Goal: Find specific page/section: Find specific page/section

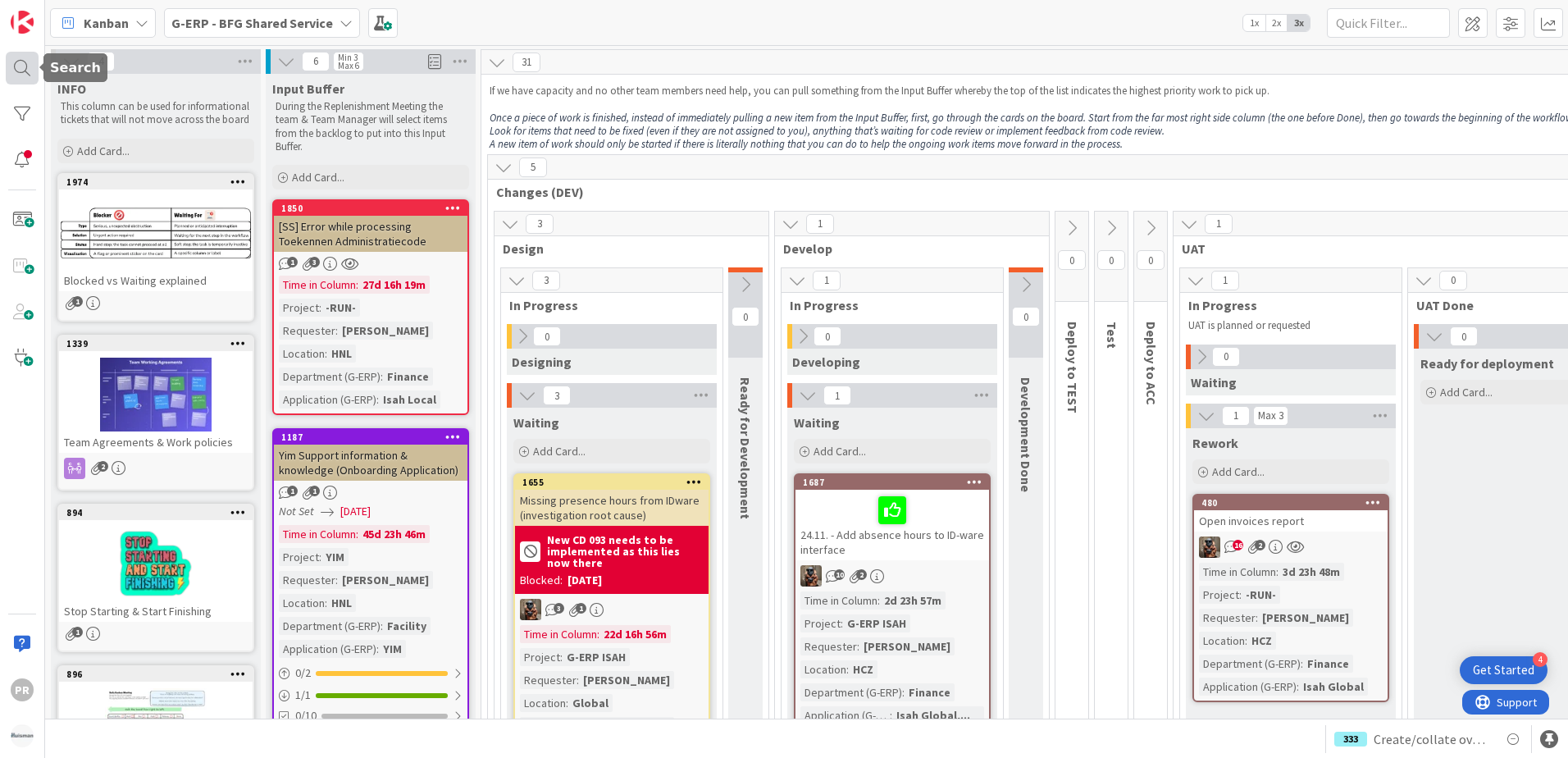
click at [26, 72] on div at bounding box center [21, 68] width 33 height 33
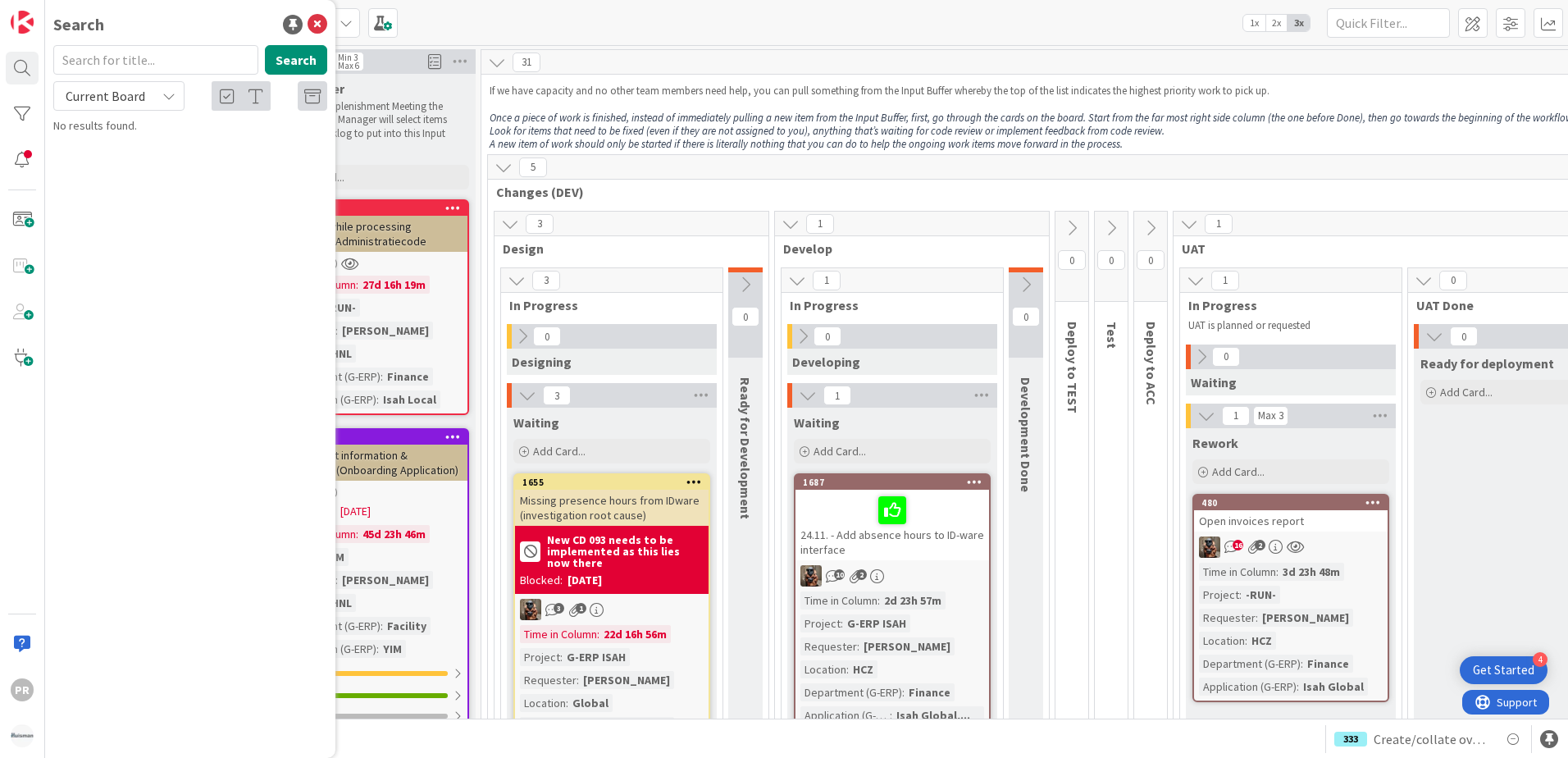
click at [166, 62] on input "text" at bounding box center [155, 60] width 205 height 30
click at [161, 92] on div "Current Board" at bounding box center [118, 96] width 131 height 30
click at [133, 160] on span "All Boards" at bounding box center [148, 163] width 171 height 24
click at [285, 57] on button "Search" at bounding box center [295, 60] width 62 height 30
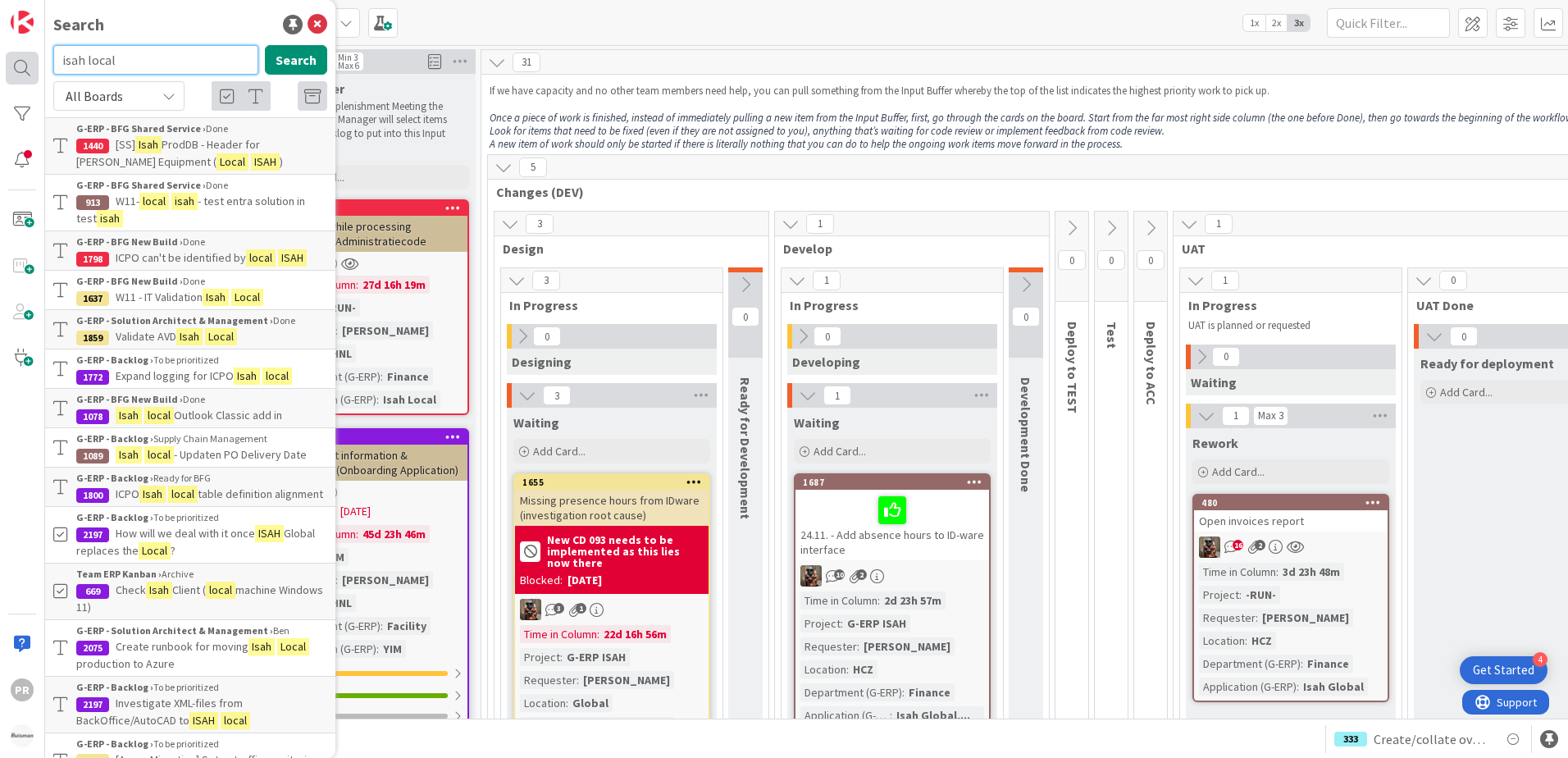
drag, startPoint x: 151, startPoint y: 59, endPoint x: 36, endPoint y: 69, distance: 115.4
click at [36, 69] on div "PR Search isah local Search All Boards Current Board All Boards G-ERP - BFG Sha…" at bounding box center [22, 379] width 46 height 758
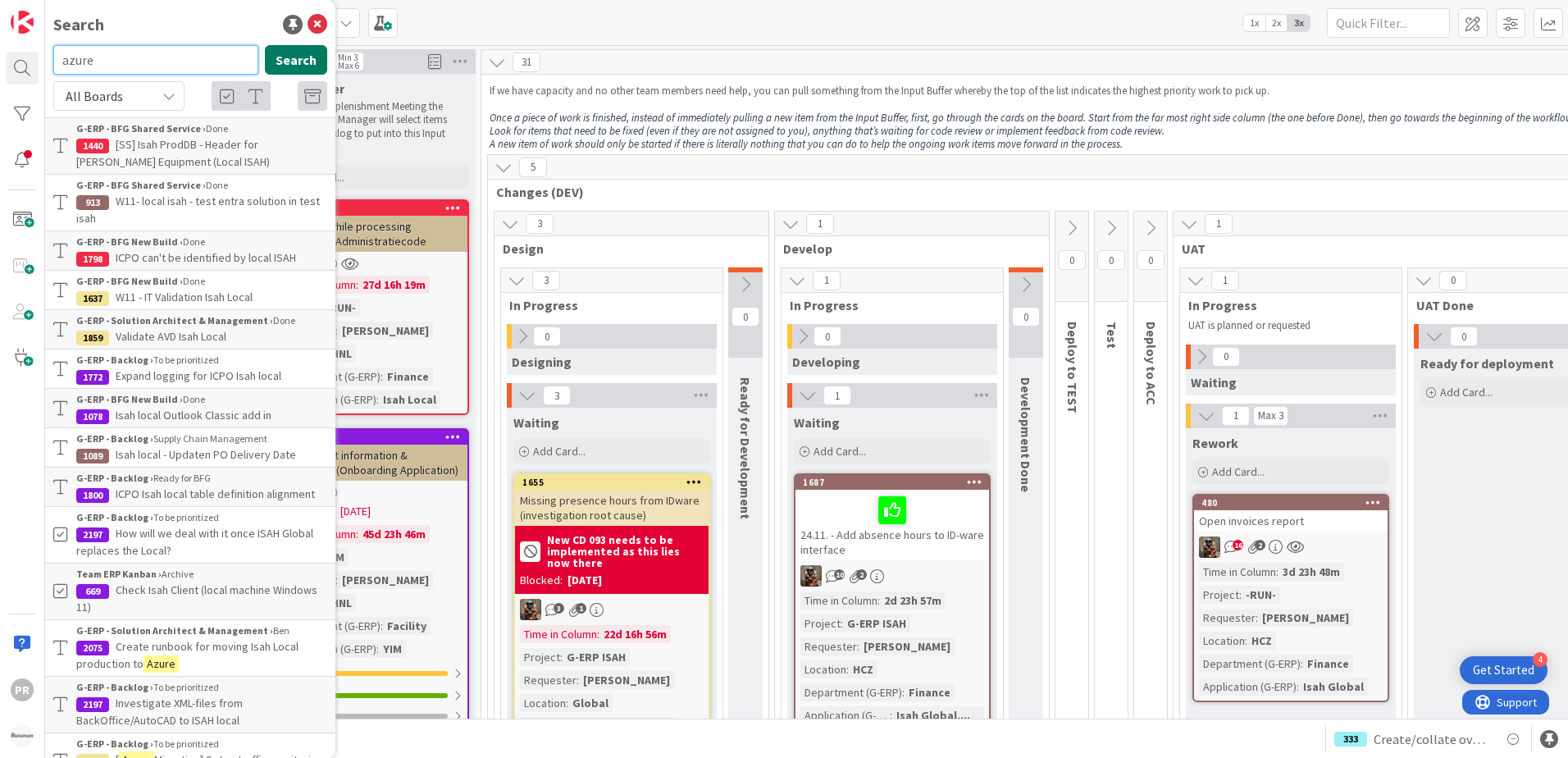
type input "azure"
click at [280, 65] on button "Search" at bounding box center [295, 60] width 62 height 30
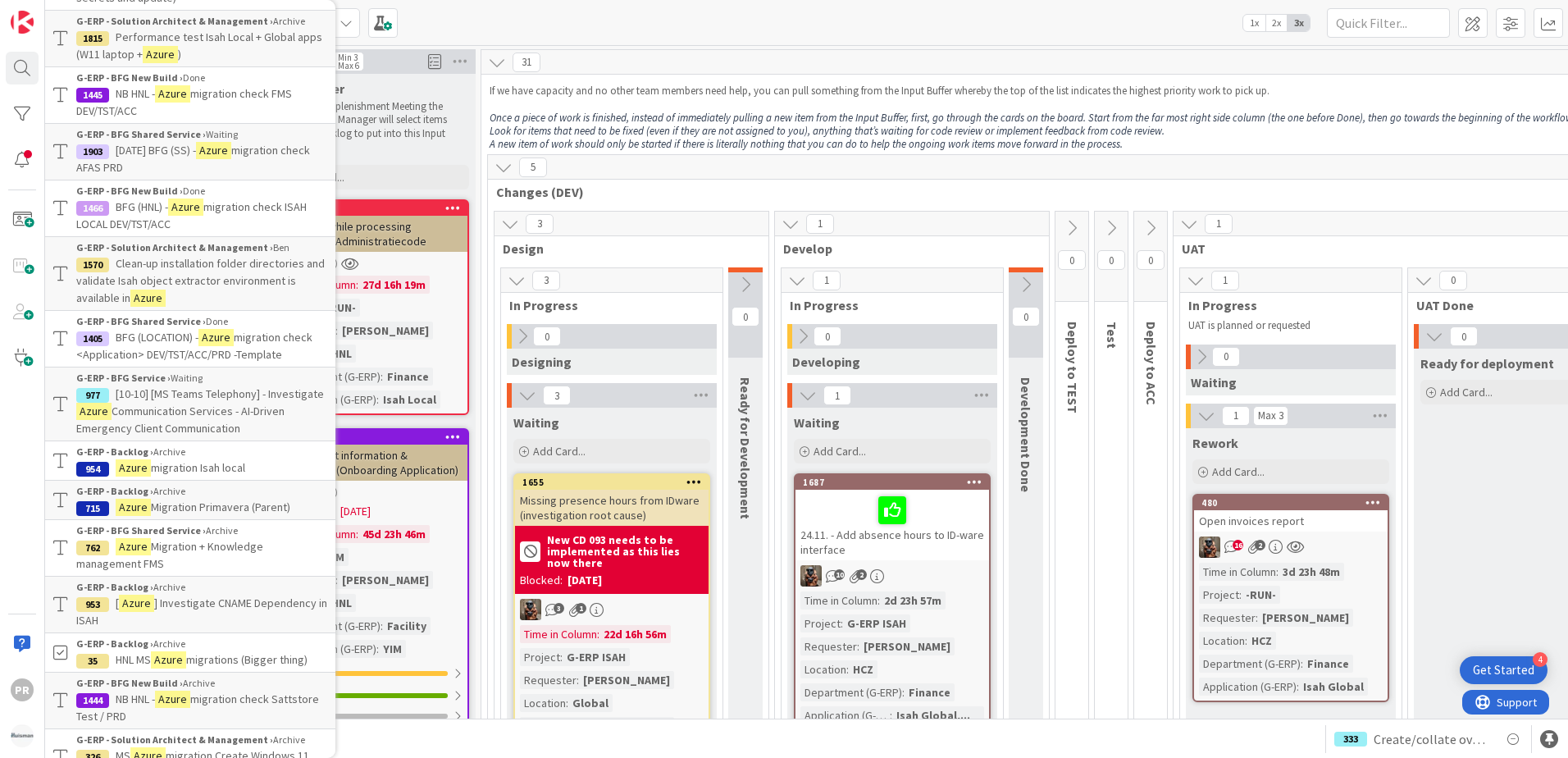
scroll to position [1065, 0]
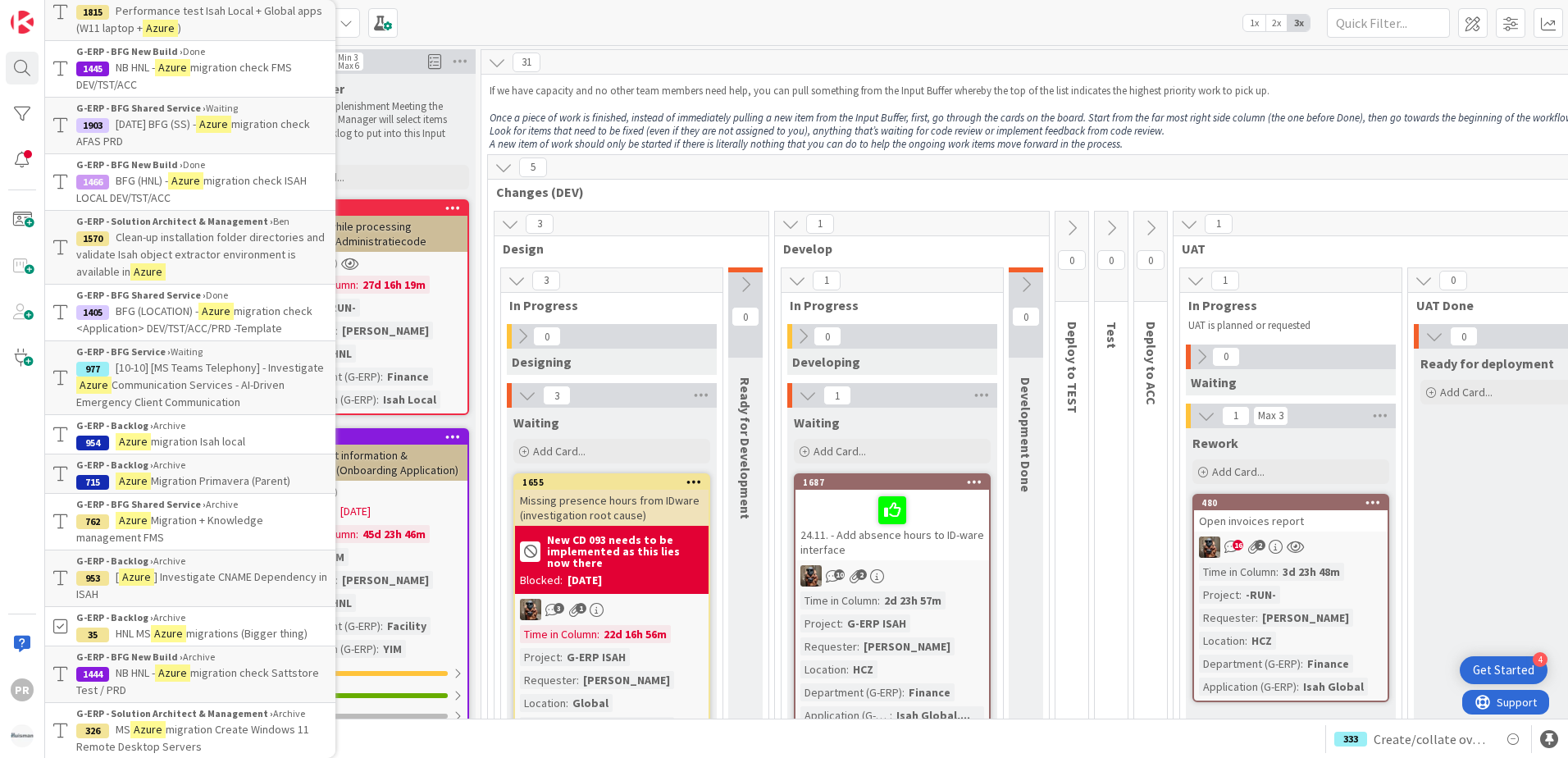
click at [230, 441] on span "migration Isah local" at bounding box center [198, 441] width 95 height 15
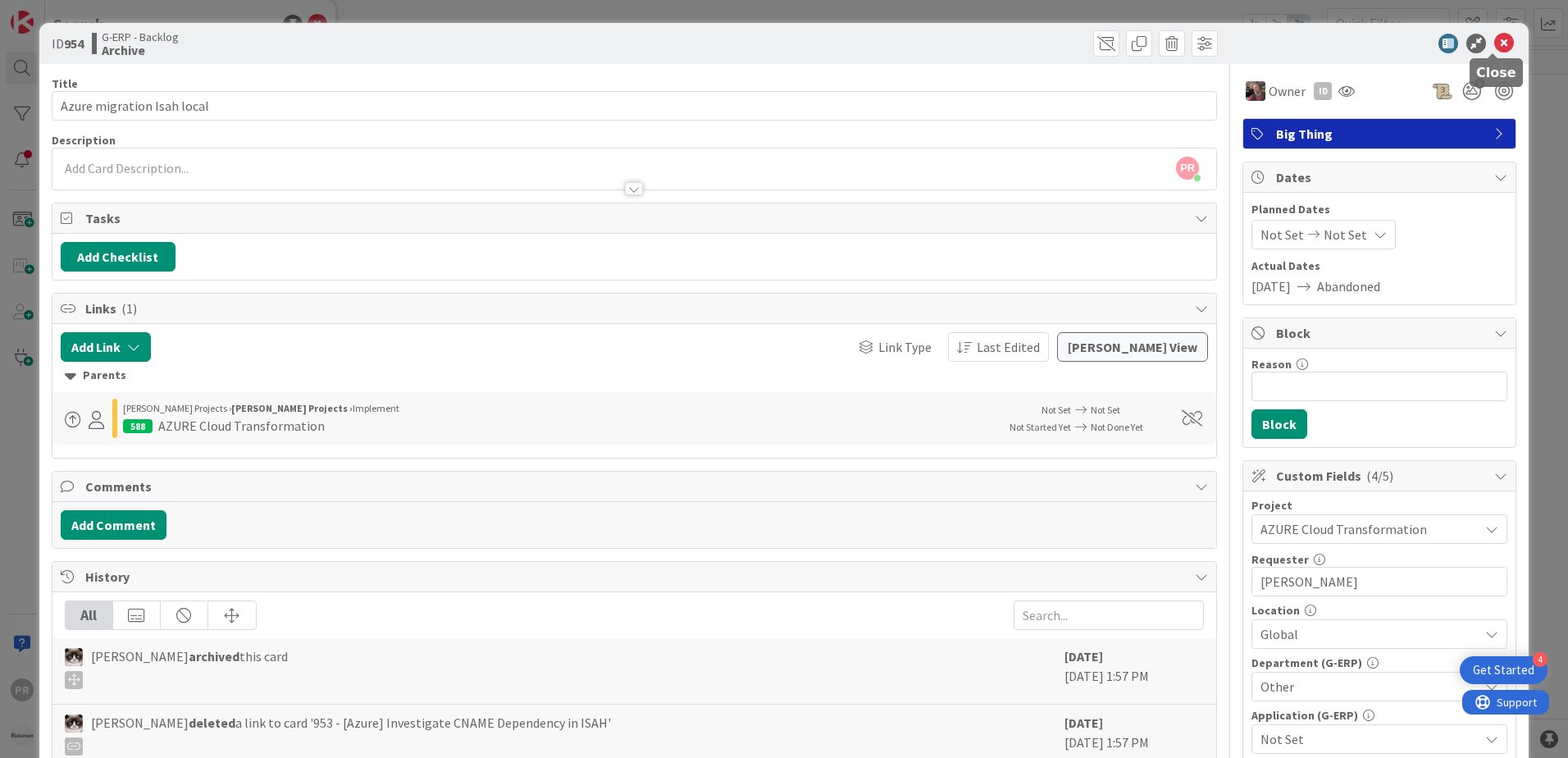
click at [1498, 45] on icon at bounding box center [1503, 43] width 20 height 20
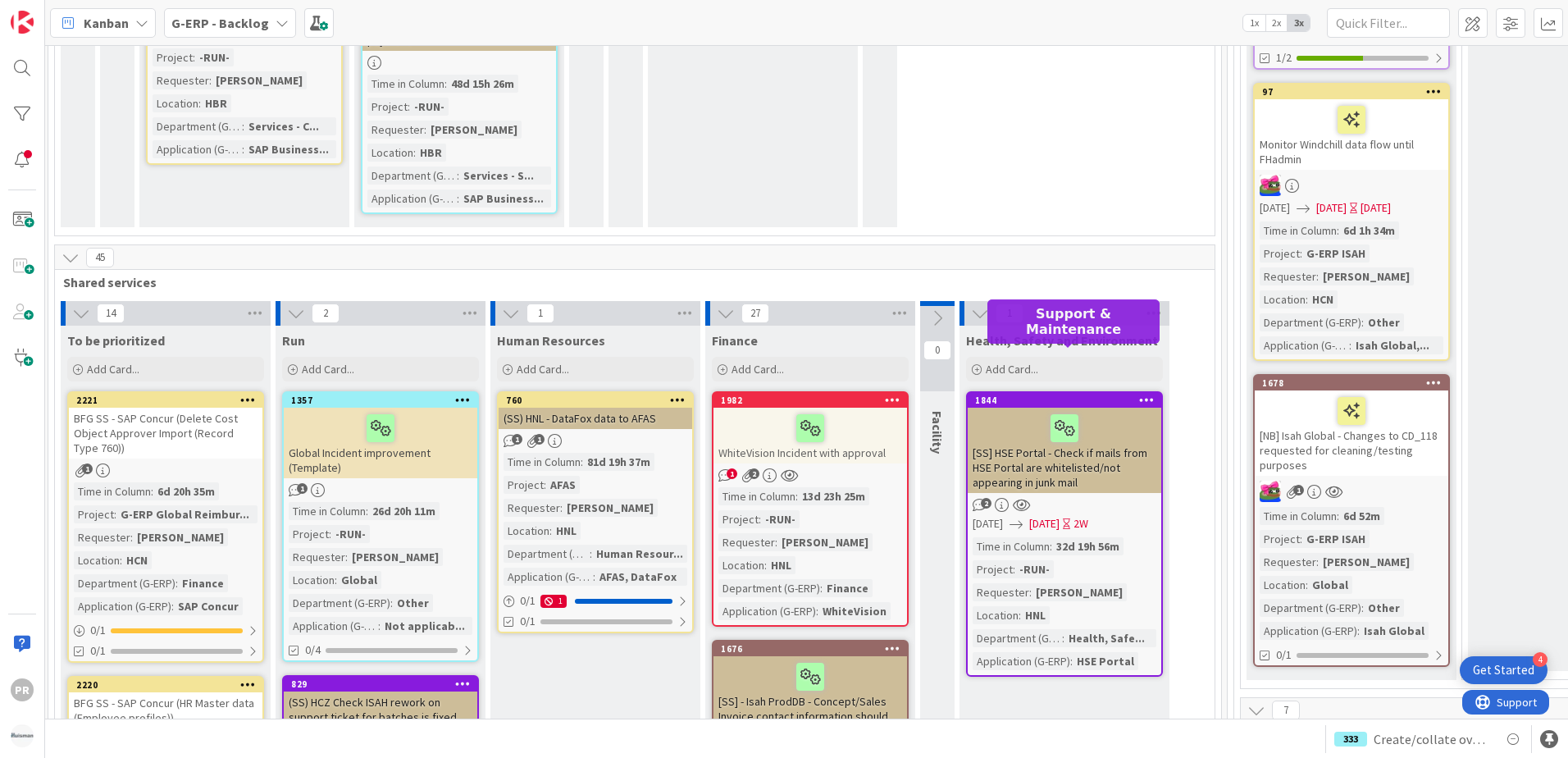
scroll to position [4920, 446]
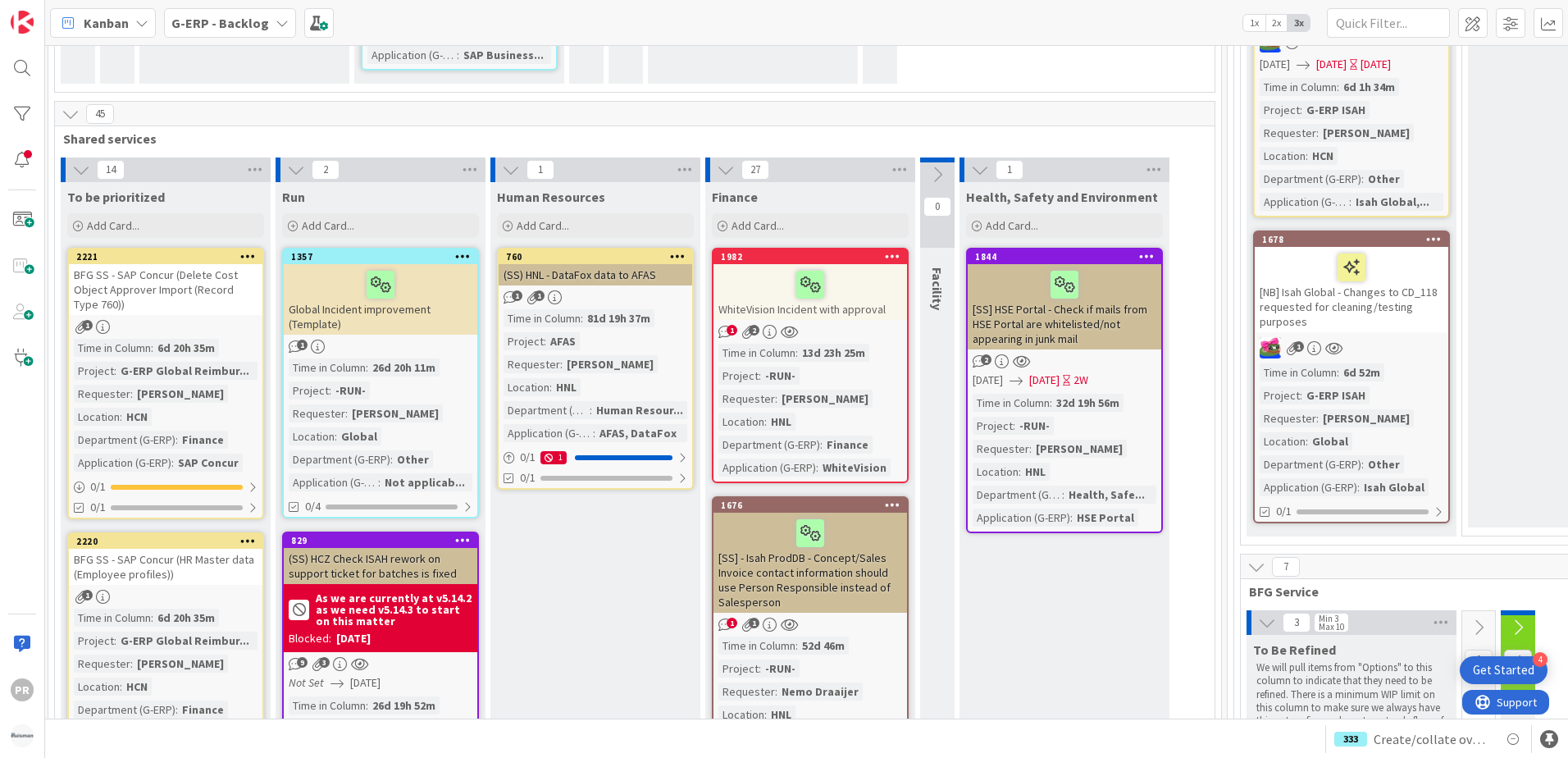
click at [863, 264] on div "WhiteVision Incident with approval" at bounding box center [810, 292] width 193 height 56
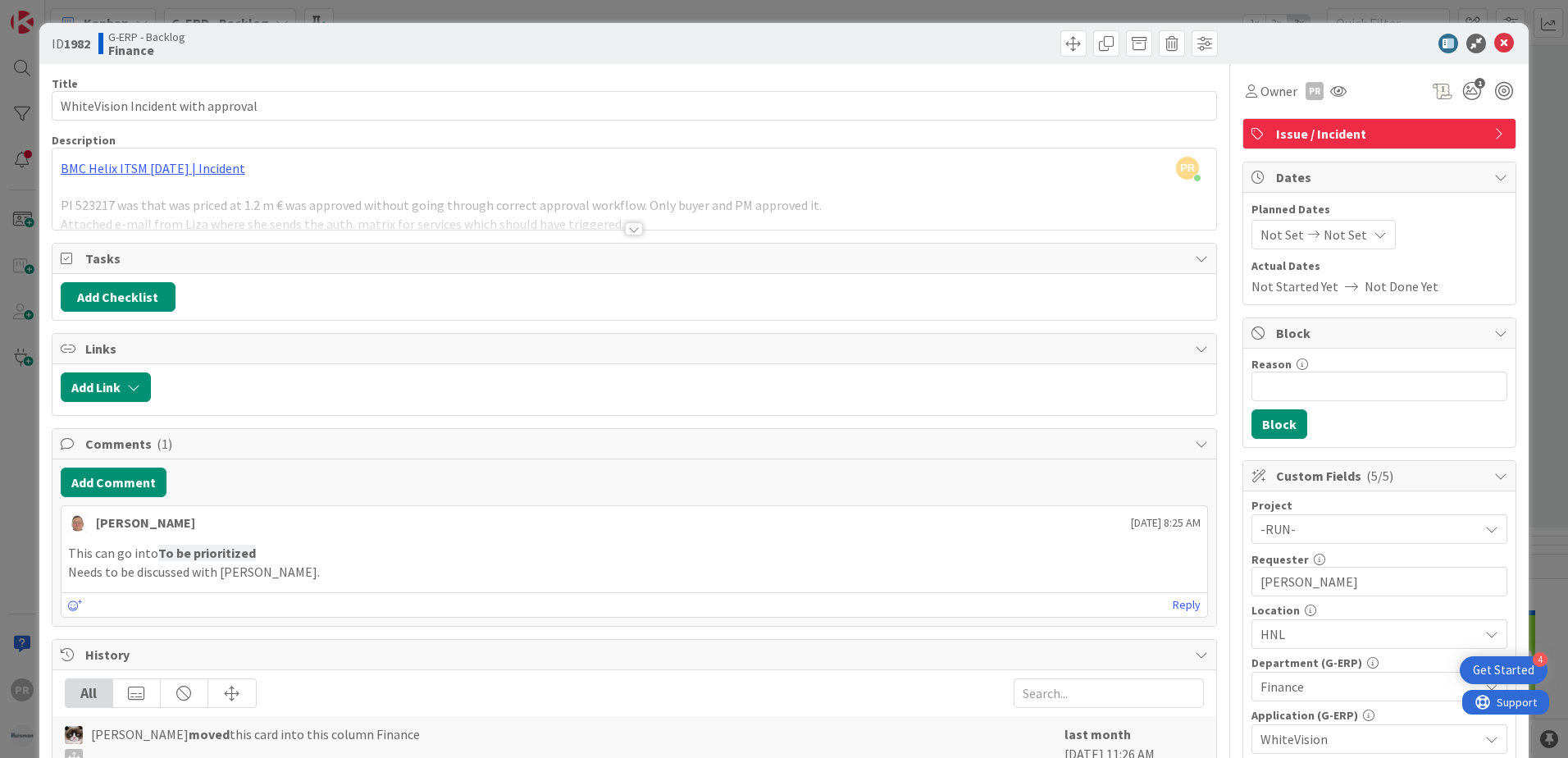
click at [625, 232] on div at bounding box center [634, 229] width 18 height 13
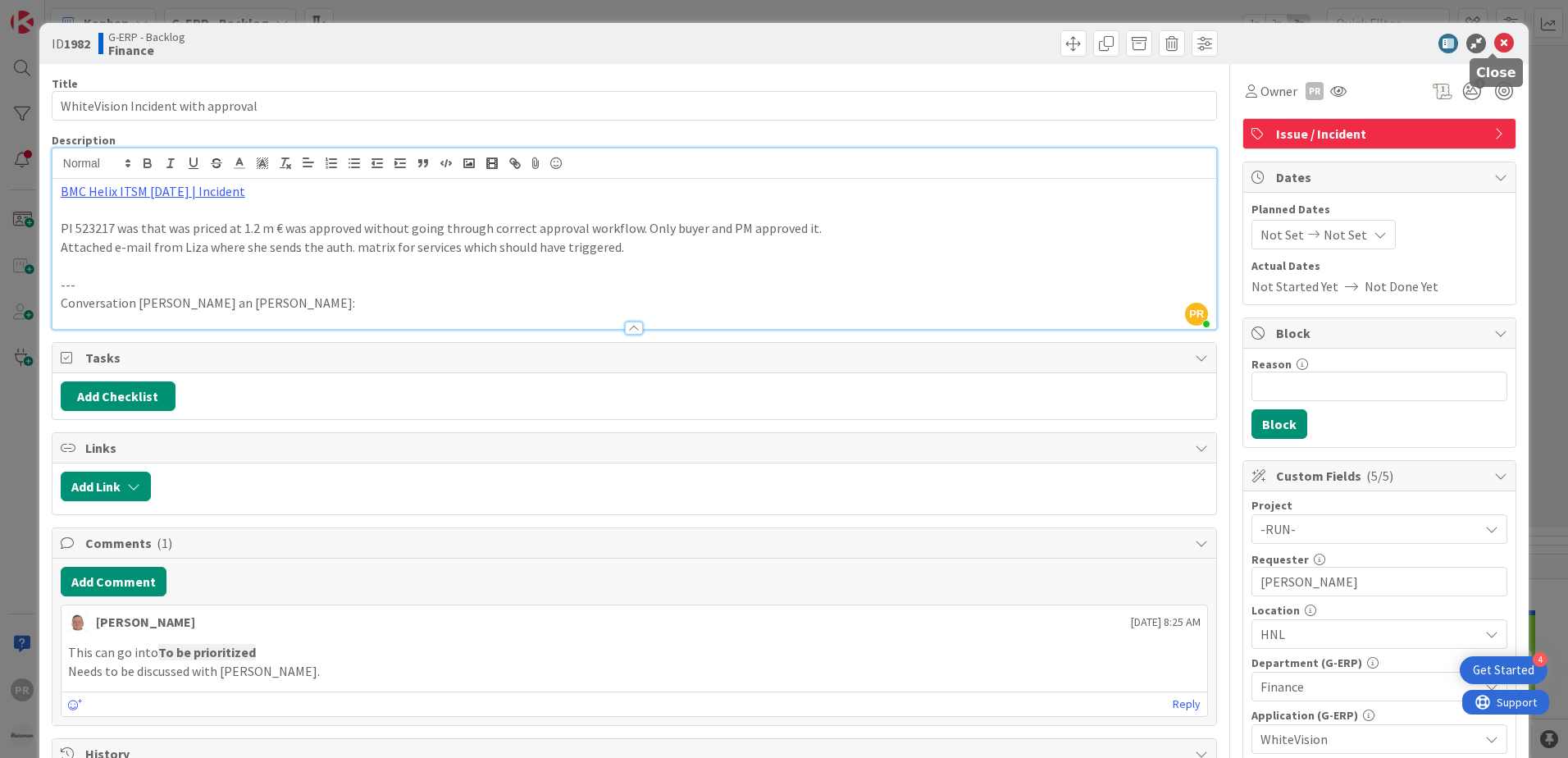
click at [1494, 48] on icon at bounding box center [1503, 43] width 20 height 20
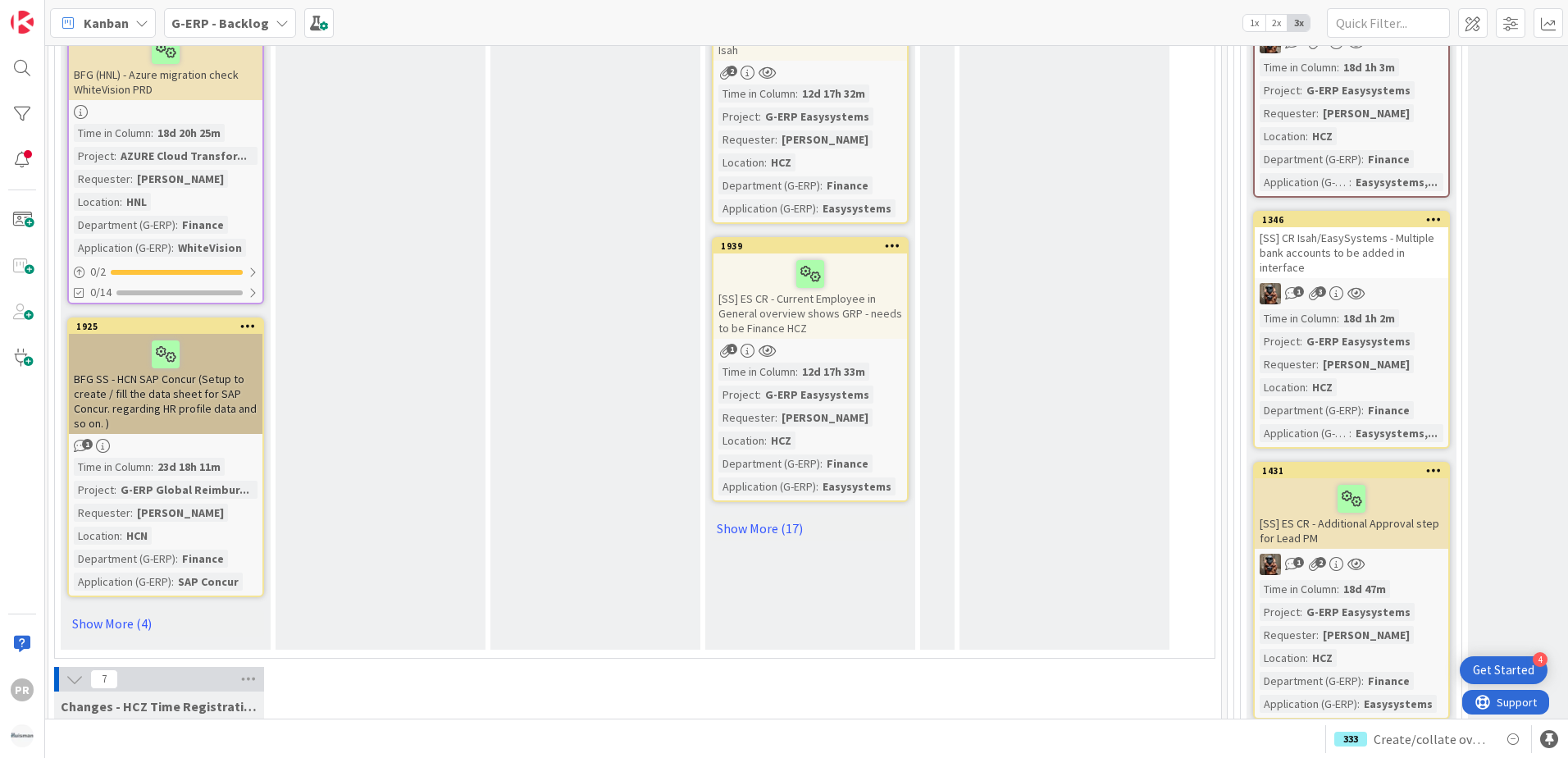
scroll to position [7379, 446]
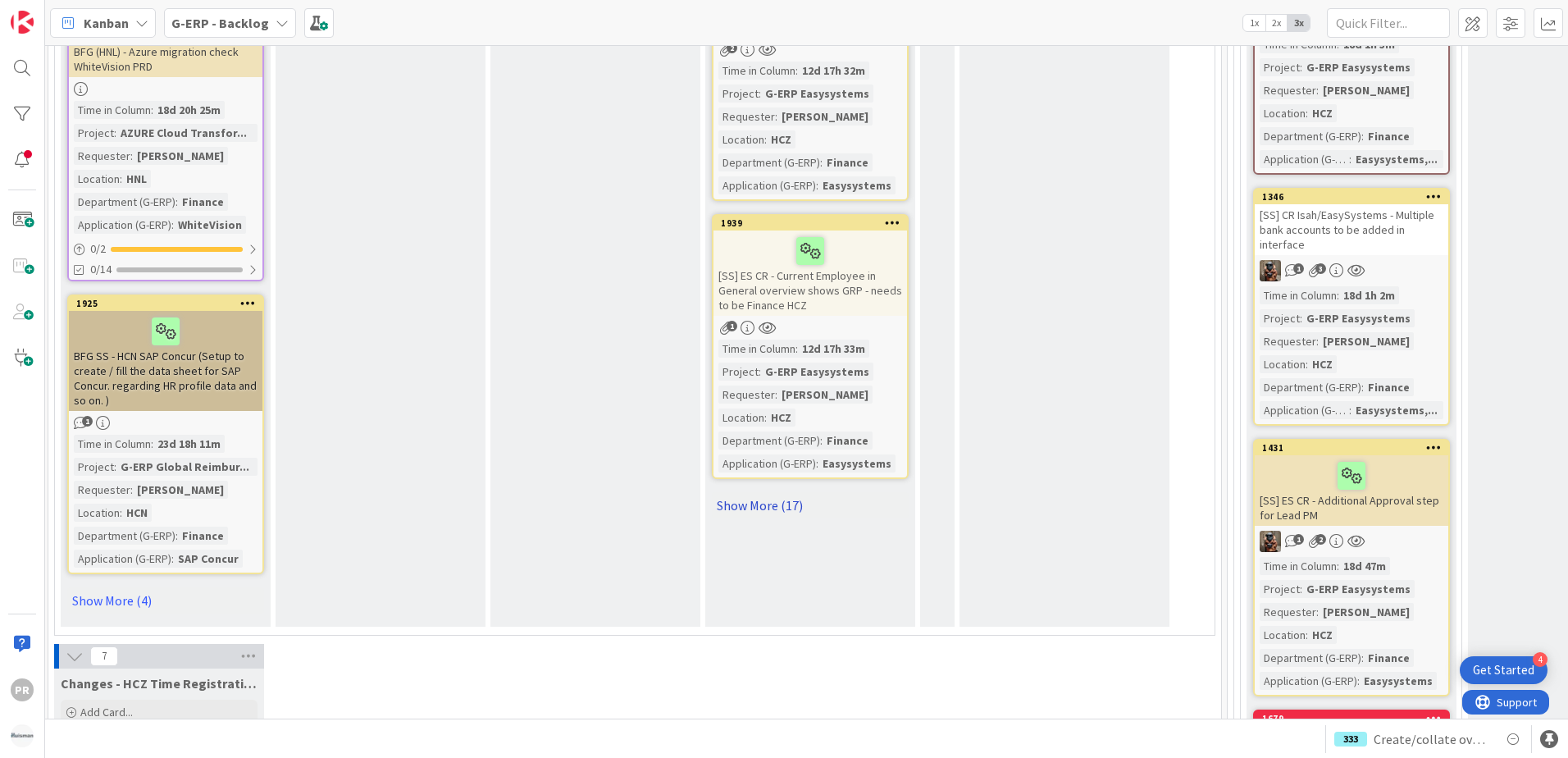
click at [762, 492] on link "Show More (17)" at bounding box center [810, 505] width 197 height 26
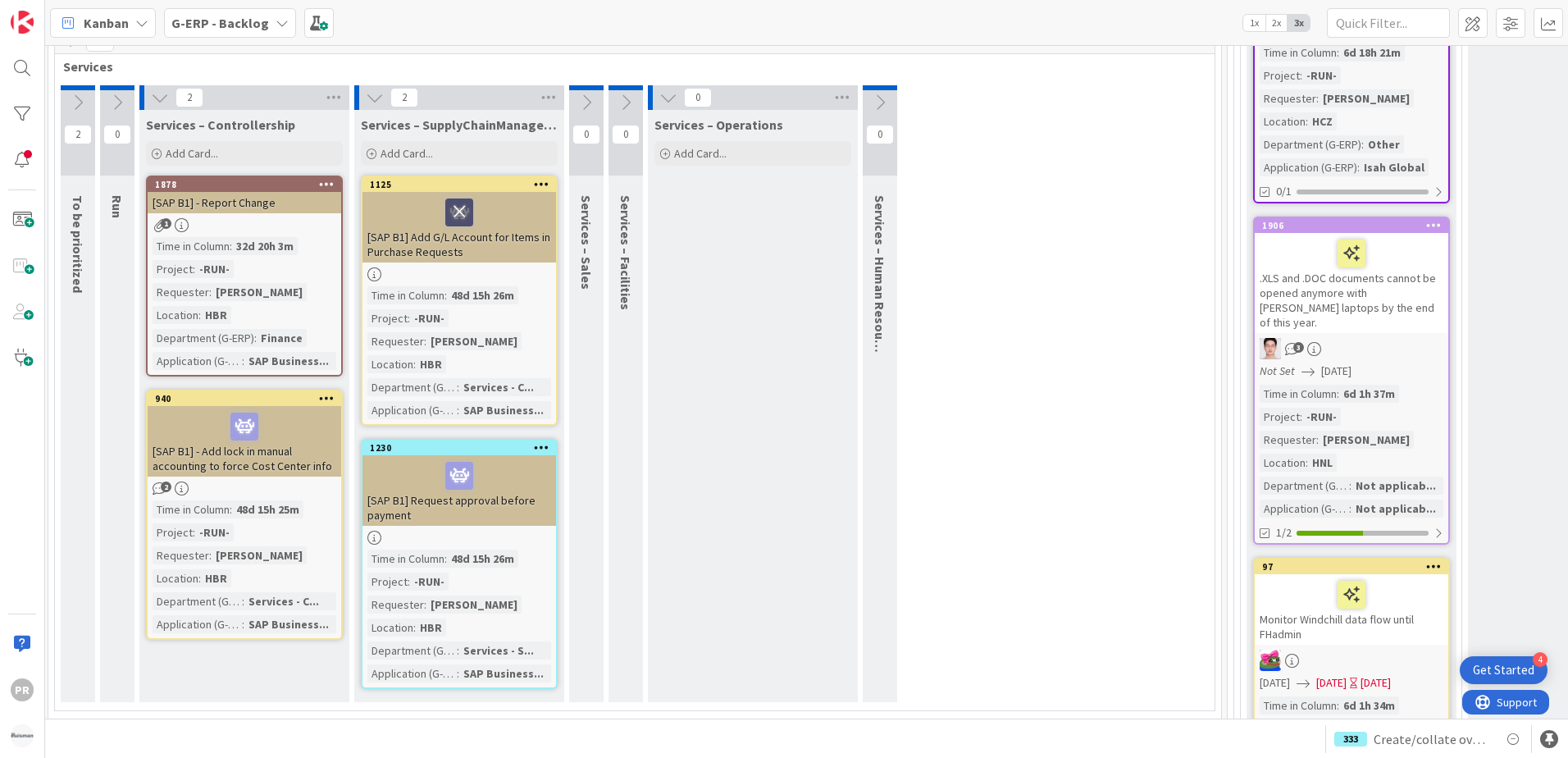
scroll to position [4293, 446]
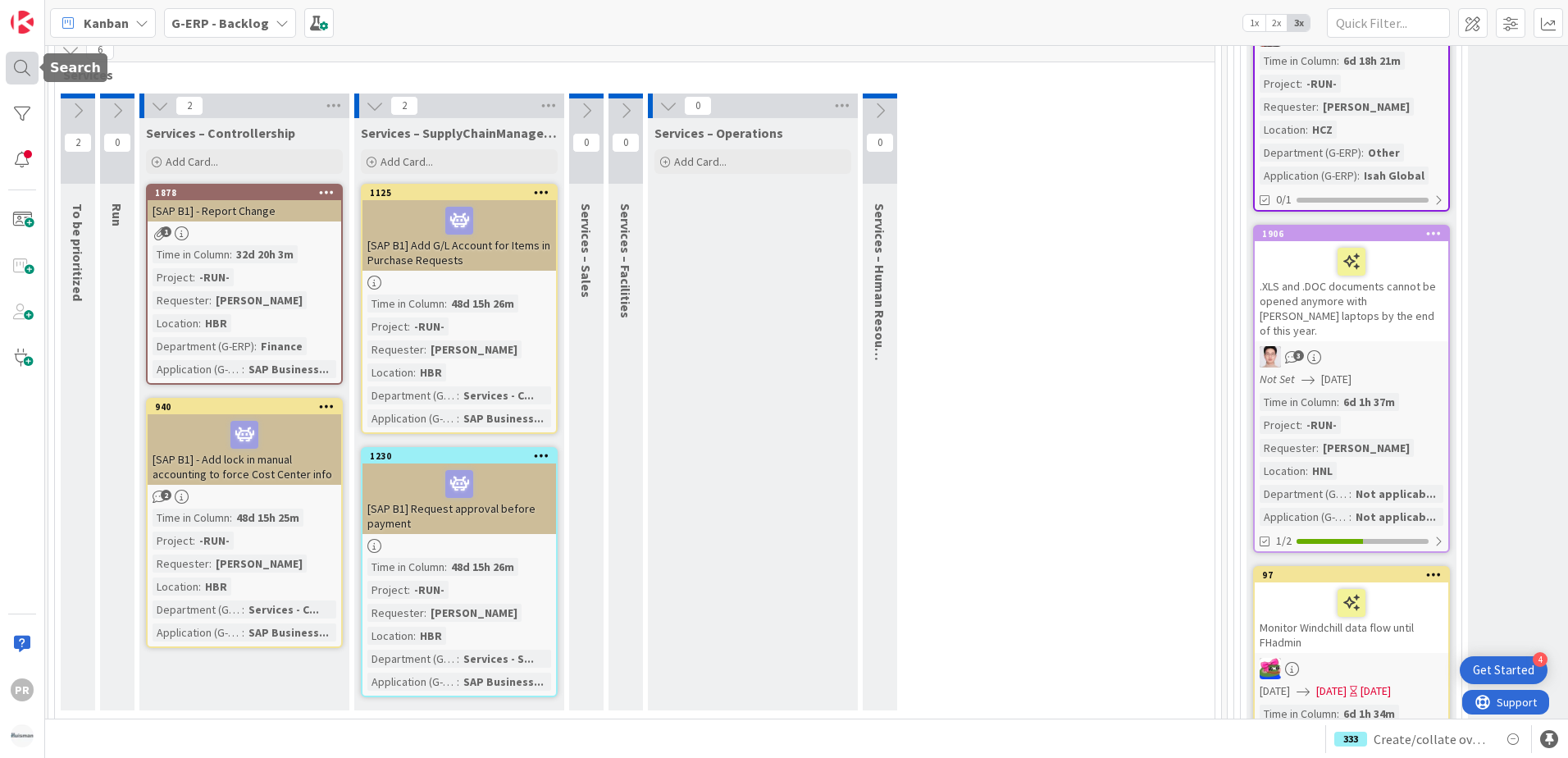
click at [27, 66] on div at bounding box center [21, 68] width 33 height 33
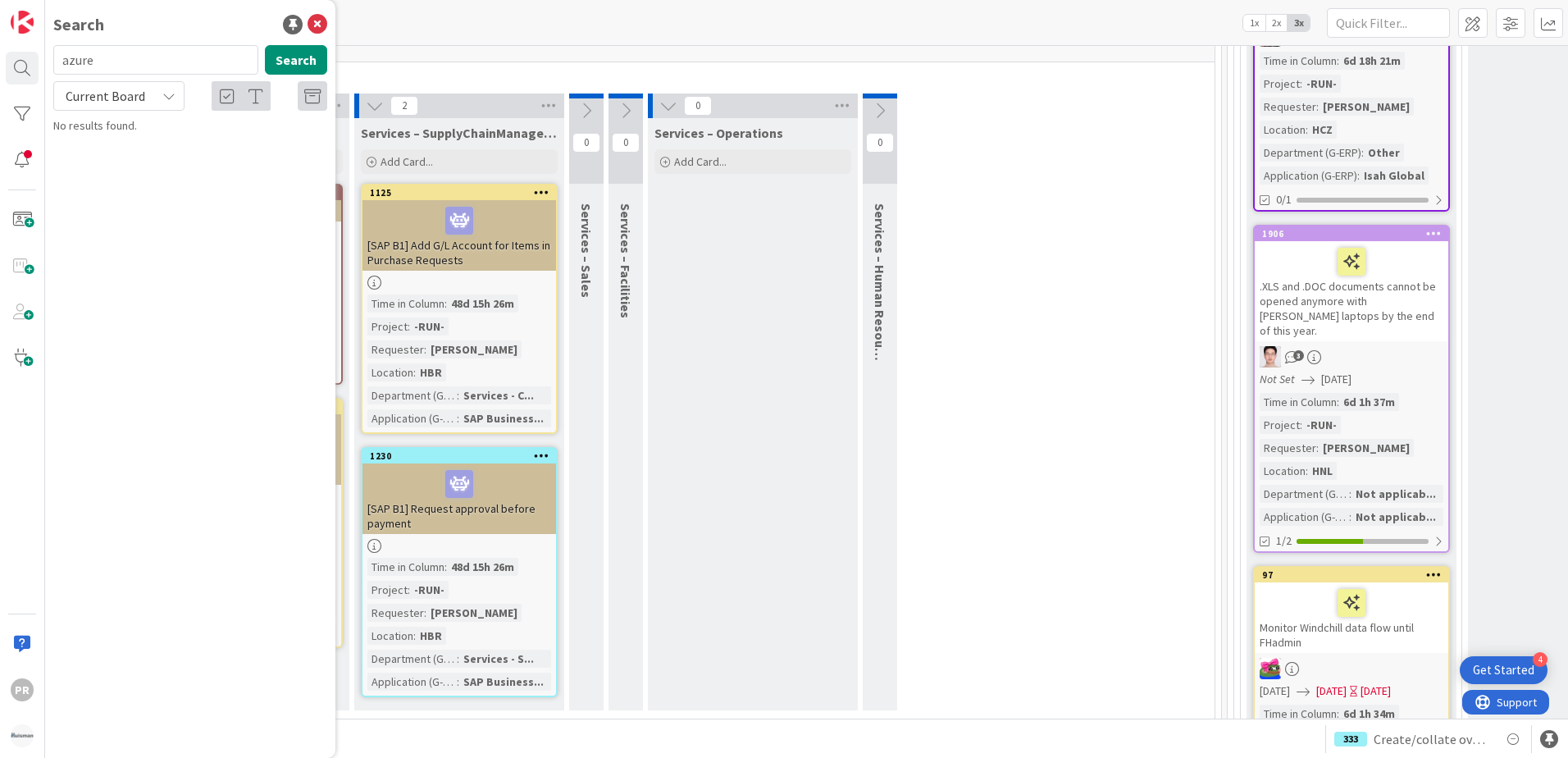
click at [123, 96] on span "Current Board" at bounding box center [106, 96] width 80 height 17
click at [106, 165] on span "All Boards" at bounding box center [148, 163] width 171 height 24
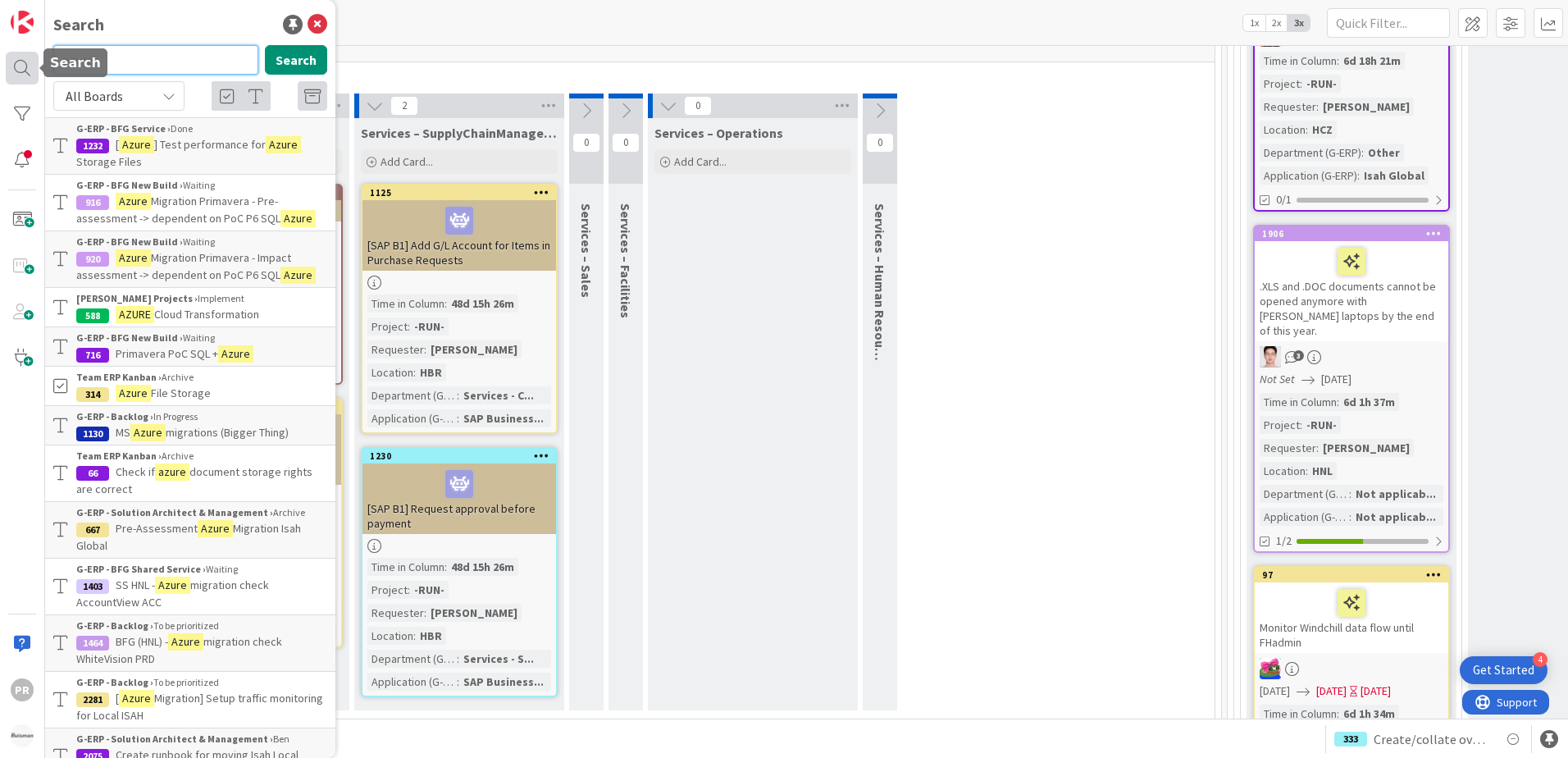
drag, startPoint x: 110, startPoint y: 59, endPoint x: 33, endPoint y: 57, distance: 77.0
click at [33, 57] on div "PR Search azure Search All Boards Current Board All Boards G-ERP - BFG Service …" at bounding box center [22, 379] width 46 height 758
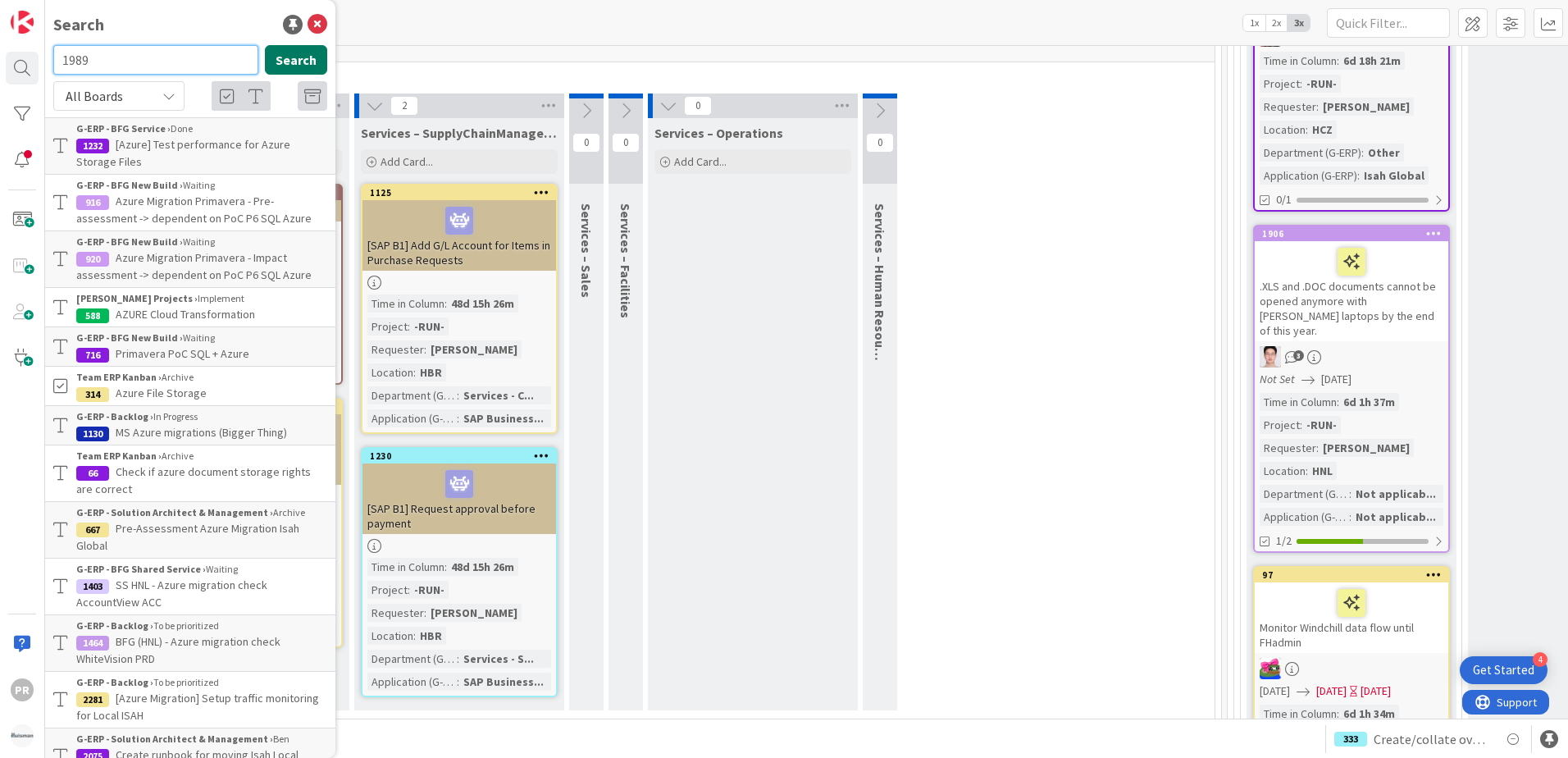
type input "1989"
click at [274, 55] on button "Search" at bounding box center [295, 60] width 62 height 30
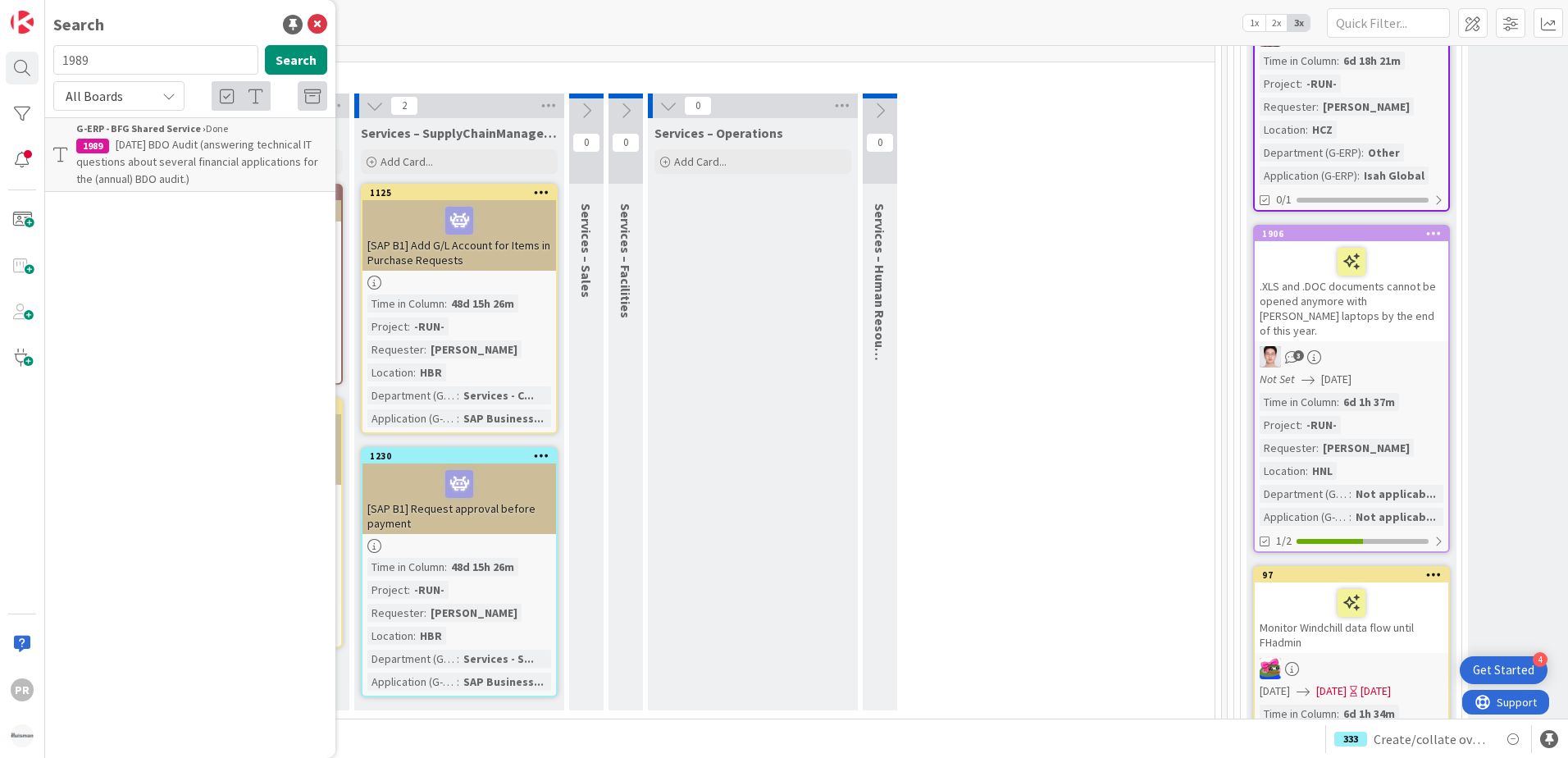
click at [255, 158] on span "[DATE] BDO Audit (answering technical IT questions about several financial appl…" at bounding box center [197, 161] width 242 height 49
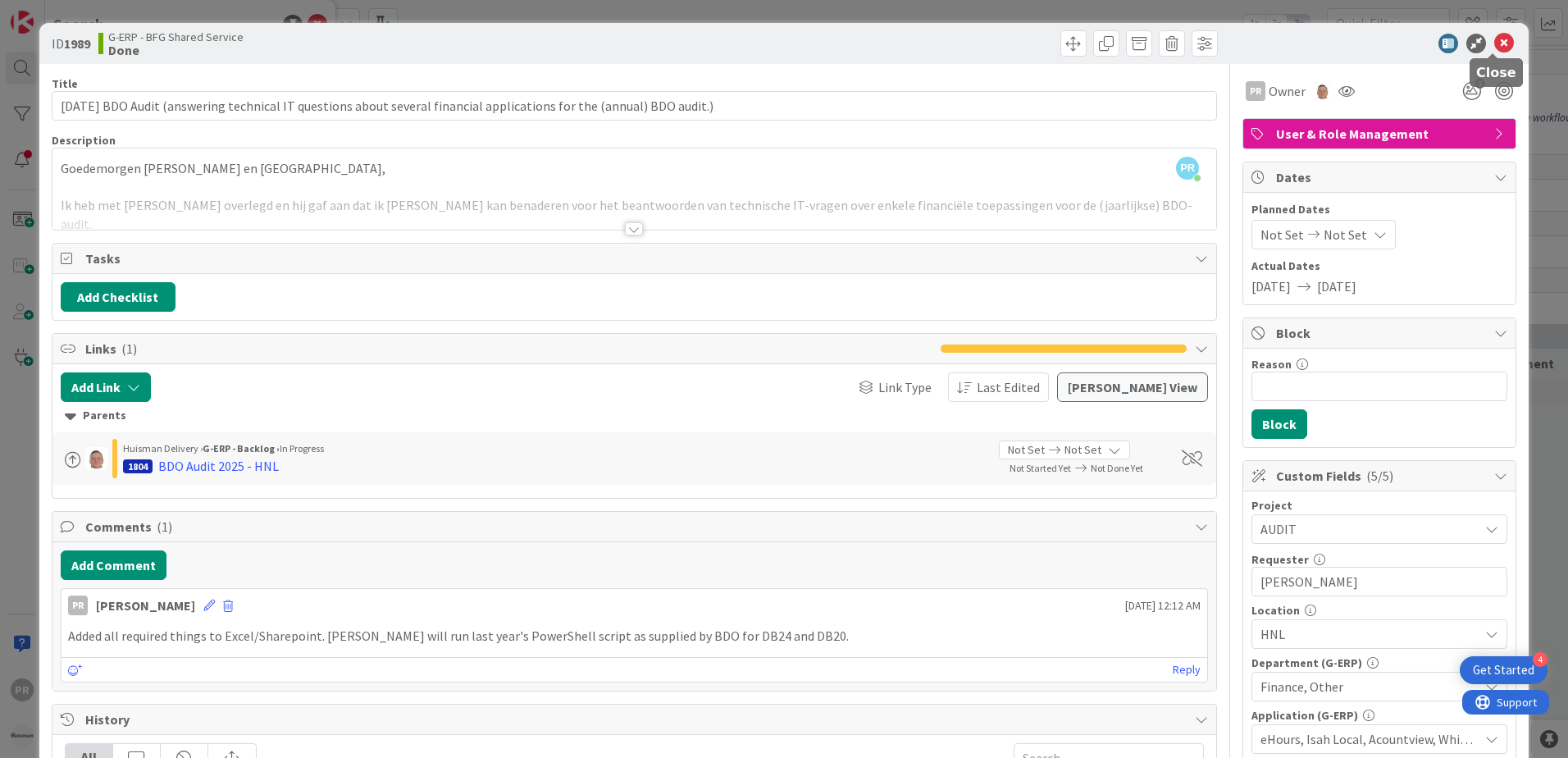
click at [1497, 46] on icon at bounding box center [1503, 43] width 20 height 20
